Goal: Find specific page/section: Find specific page/section

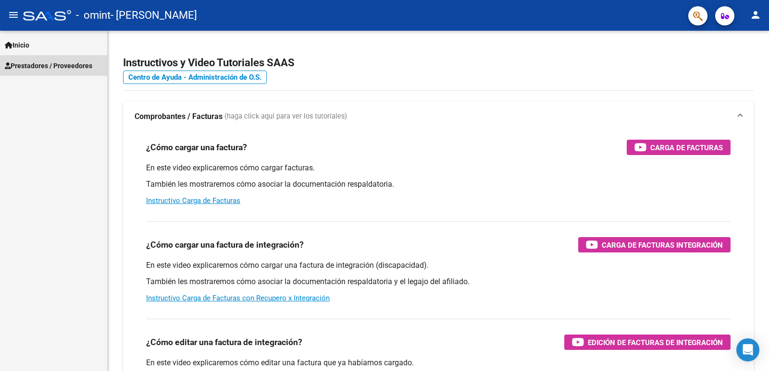
click at [36, 60] on link "Prestadores / Proveedores" at bounding box center [53, 65] width 107 height 21
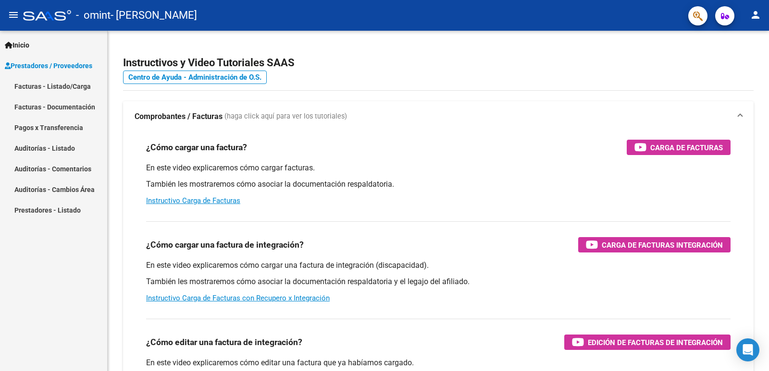
click at [46, 91] on link "Facturas - Listado/Carga" at bounding box center [53, 86] width 107 height 21
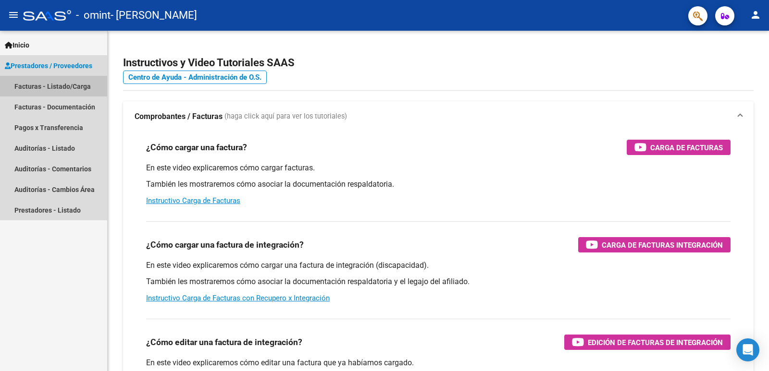
click at [50, 86] on link "Facturas - Listado/Carga" at bounding box center [53, 86] width 107 height 21
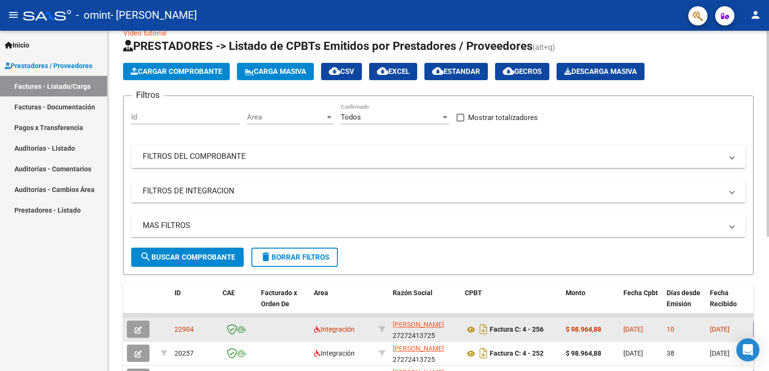
scroll to position [66, 0]
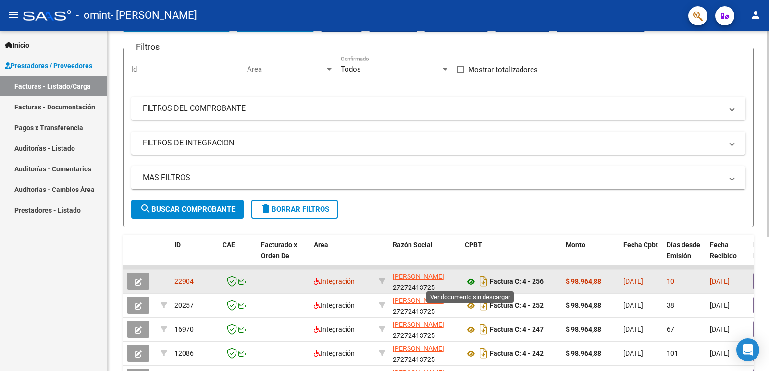
click at [473, 281] on icon at bounding box center [471, 282] width 12 height 12
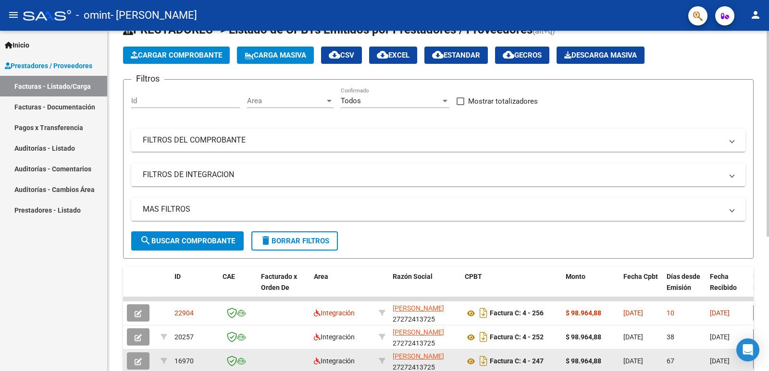
scroll to position [18, 0]
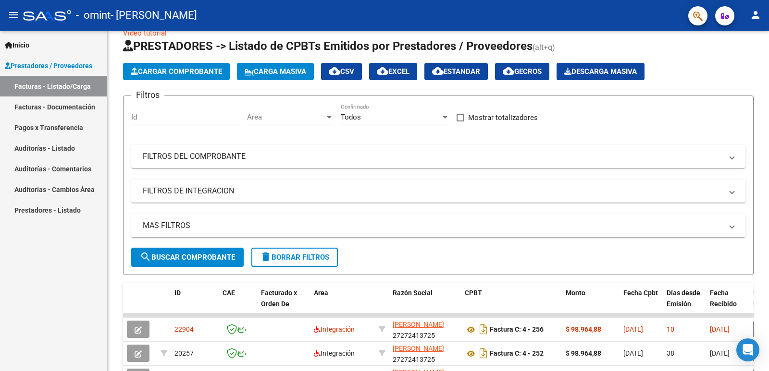
click at [65, 102] on link "Facturas - Documentación" at bounding box center [53, 107] width 107 height 21
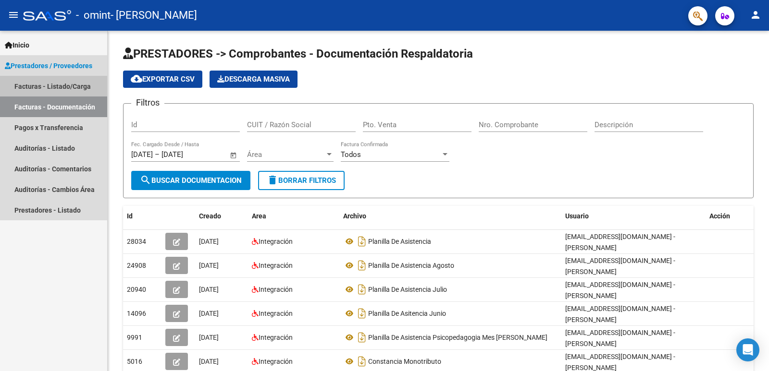
click at [70, 82] on link "Facturas - Listado/Carga" at bounding box center [53, 86] width 107 height 21
